Goal: Complete application form

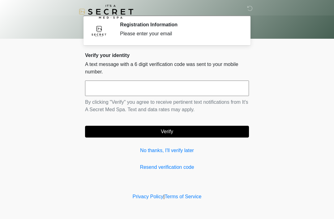
click at [164, 86] on input "text" at bounding box center [167, 87] width 164 height 15
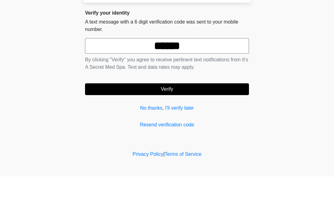
type input "******"
click at [196, 126] on button "Verify" at bounding box center [167, 132] width 164 height 12
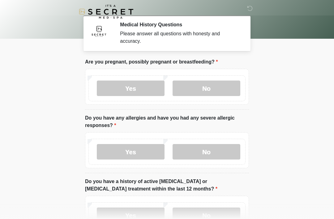
click at [214, 89] on label "No" at bounding box center [207, 87] width 68 height 15
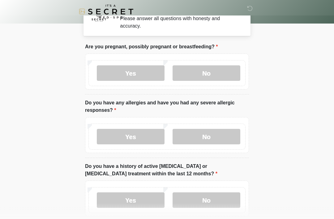
click at [229, 140] on label "No" at bounding box center [207, 136] width 68 height 15
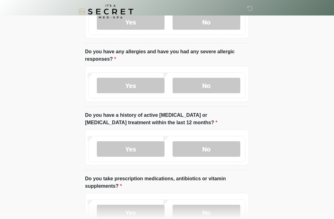
scroll to position [69, 0]
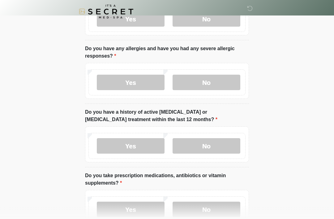
click at [217, 147] on label "No" at bounding box center [207, 145] width 68 height 15
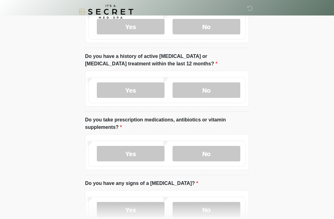
scroll to position [125, 0]
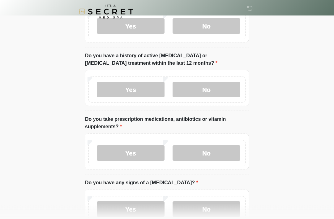
click at [136, 158] on label "Yes" at bounding box center [131, 152] width 68 height 15
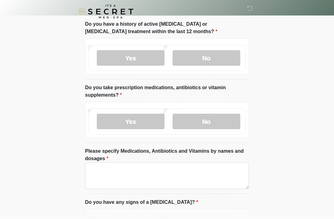
scroll to position [157, 0]
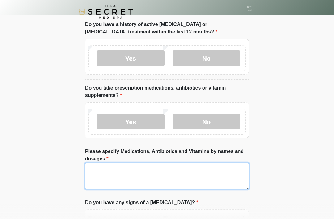
click at [155, 178] on textarea "Please specify Medications, Antibiotics and Vitamins by names and dosages" at bounding box center [167, 175] width 164 height 27
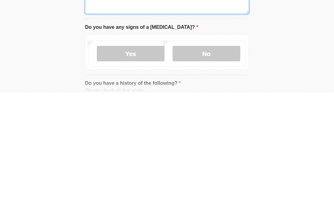
scroll to position [208, 0]
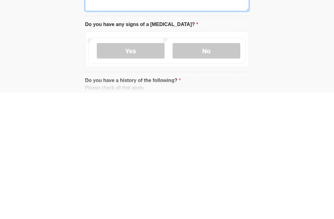
type textarea "**********"
click at [213, 169] on label "No" at bounding box center [207, 176] width 68 height 15
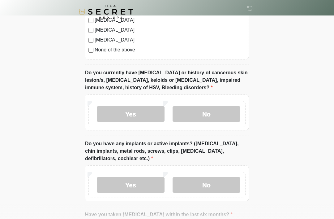
scroll to position [495, 0]
click at [221, 116] on label "No" at bounding box center [207, 113] width 68 height 15
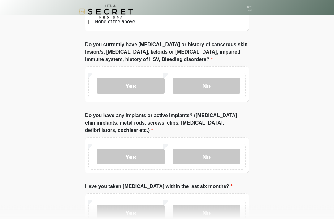
scroll to position [527, 0]
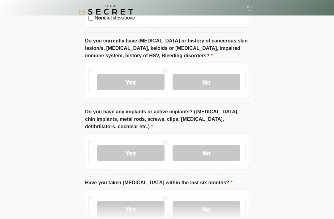
click at [123, 152] on label "Yes" at bounding box center [131, 152] width 68 height 15
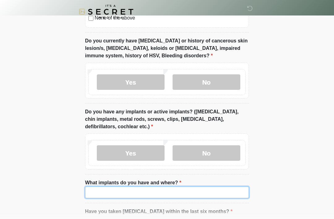
click at [158, 190] on input "What implants do you have and where?" at bounding box center [167, 192] width 164 height 12
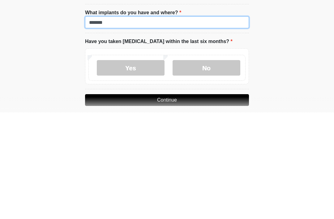
scroll to position [597, 0]
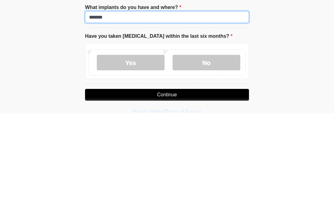
type input "******"
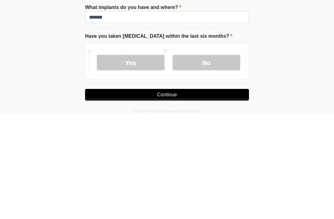
click at [216, 161] on label "No" at bounding box center [207, 168] width 68 height 15
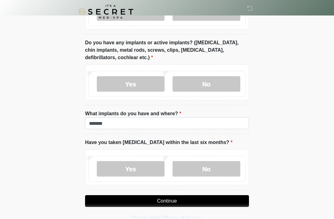
click at [199, 200] on button "Continue" at bounding box center [167, 201] width 164 height 12
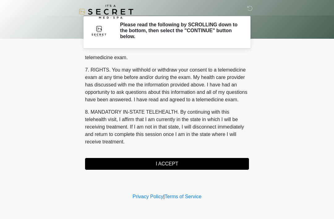
scroll to position [264, 0]
click at [186, 161] on button "I ACCEPT" at bounding box center [167, 164] width 164 height 12
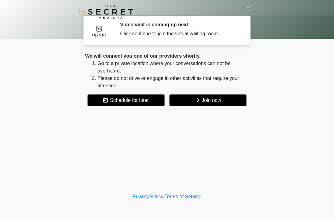
click at [232, 101] on button "Join now" at bounding box center [208, 100] width 77 height 12
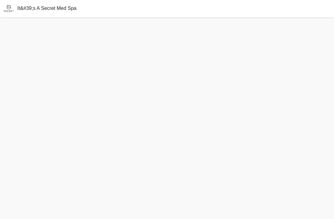
scroll to position [19, 0]
